Goal: Task Accomplishment & Management: Manage account settings

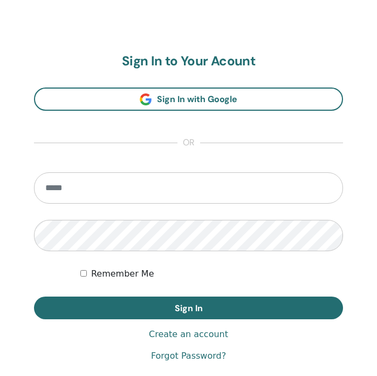
scroll to position [569, 0]
type input "**********"
click at [188, 307] on button "Sign In" at bounding box center [188, 307] width 309 height 23
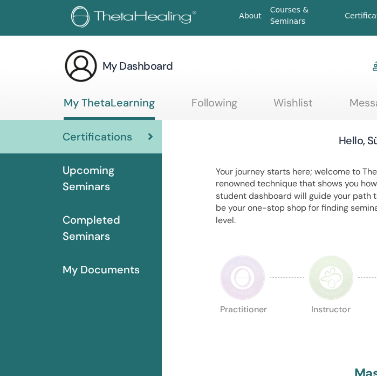
scroll to position [0, 101]
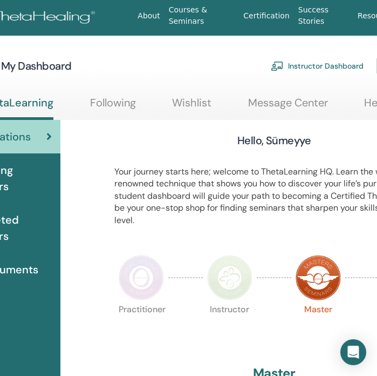
click at [309, 69] on link "Instructor Dashboard" at bounding box center [317, 66] width 93 height 24
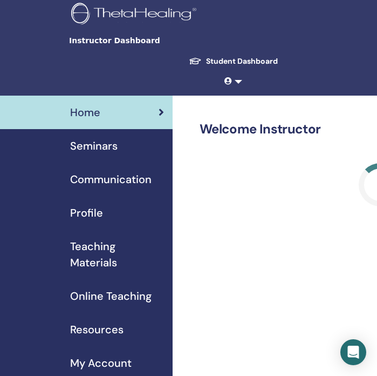
click at [113, 142] on span "Seminars" at bounding box center [93, 146] width 47 height 16
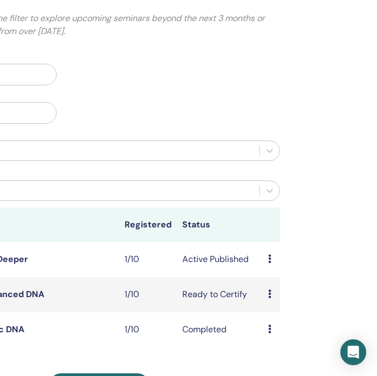
scroll to position [125, 281]
click at [266, 259] on td "Preview Edit Attendees Cancel" at bounding box center [271, 259] width 17 height 35
click at [273, 260] on div "Preview Edit Attendees Cancel" at bounding box center [271, 259] width 6 height 13
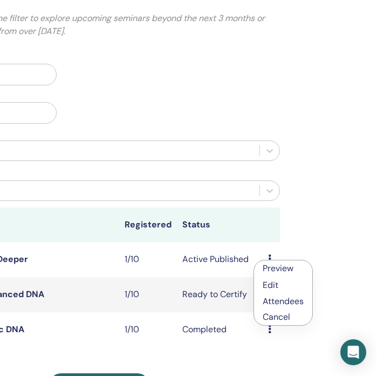
click at [276, 298] on link "Attendees" at bounding box center [283, 300] width 41 height 11
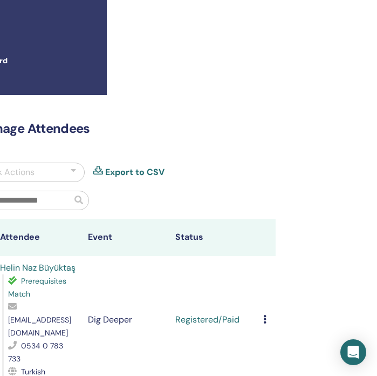
scroll to position [1, 270]
click at [267, 313] on div "Cancel Registration Do not auto-certify Mark as Paid Mark as Unpaid Mark as Abs…" at bounding box center [266, 319] width 7 height 13
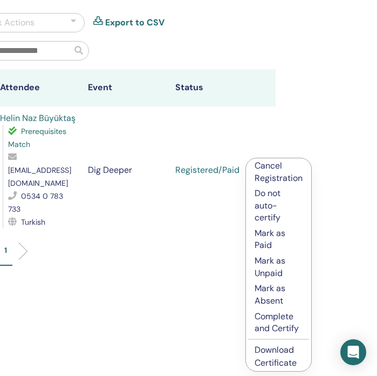
scroll to position [178, 270]
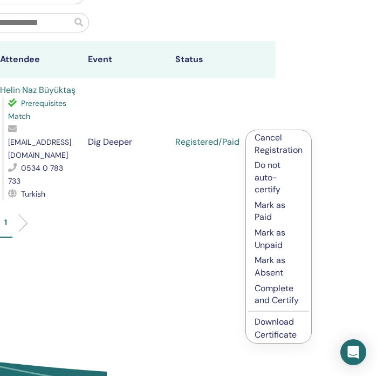
click at [271, 293] on p "Complete and Certify" at bounding box center [279, 294] width 48 height 24
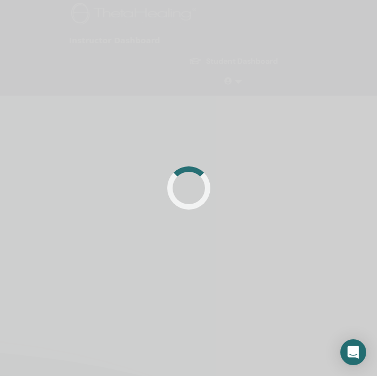
scroll to position [178, 270]
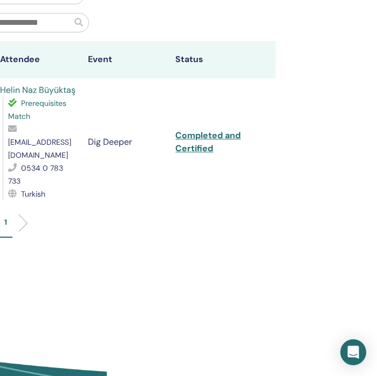
click at [196, 128] on td "Completed and Certified" at bounding box center [214, 141] width 88 height 127
click at [194, 130] on link "Completed and Certified" at bounding box center [207, 142] width 65 height 24
